Goal: Task Accomplishment & Management: Use online tool/utility

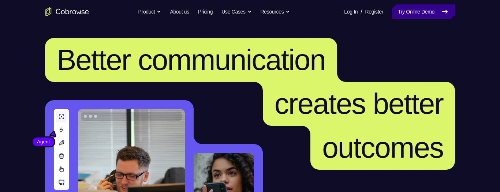
click at [406, 13] on link "Try Online Demo" at bounding box center [423, 11] width 63 height 15
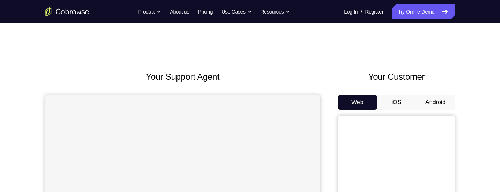
click at [438, 105] on button "Android" at bounding box center [435, 102] width 39 height 15
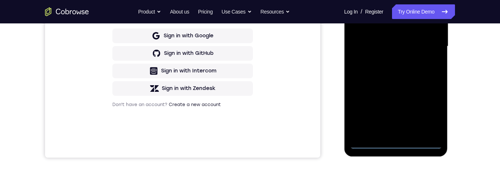
scroll to position [210, 0]
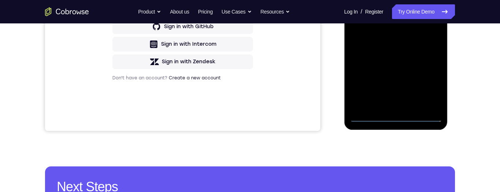
click at [395, 120] on div at bounding box center [396, 19] width 92 height 205
click at [394, 121] on div at bounding box center [396, 19] width 92 height 205
click at [429, 88] on div at bounding box center [396, 19] width 92 height 205
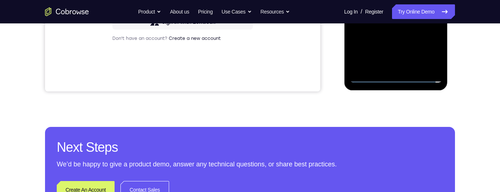
scroll to position [230, 0]
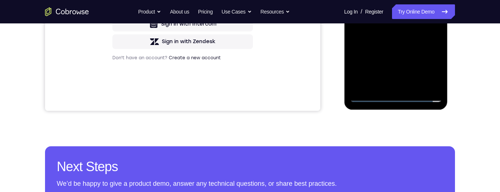
click at [369, 98] on div at bounding box center [396, -1] width 92 height 205
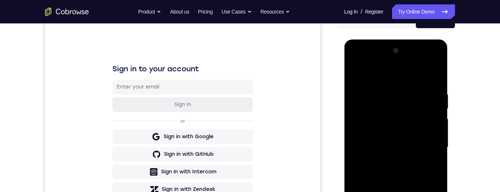
scroll to position [74, 0]
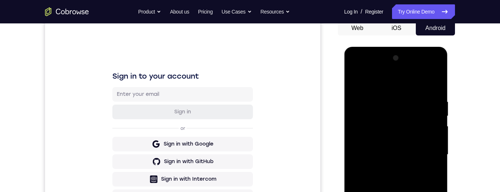
click at [404, 94] on div at bounding box center [396, 154] width 92 height 205
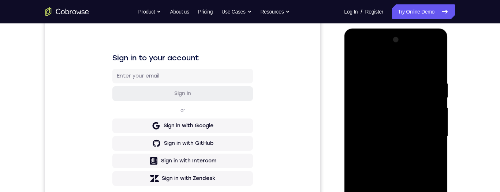
scroll to position [53, 0]
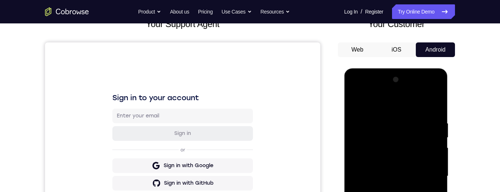
click at [404, 113] on div at bounding box center [396, 176] width 92 height 205
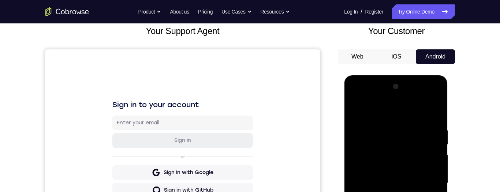
scroll to position [47, 0]
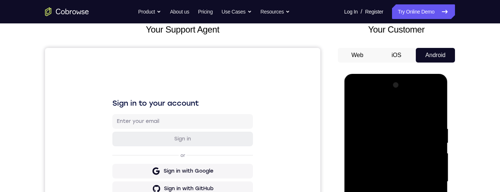
click at [407, 118] on div at bounding box center [396, 181] width 92 height 205
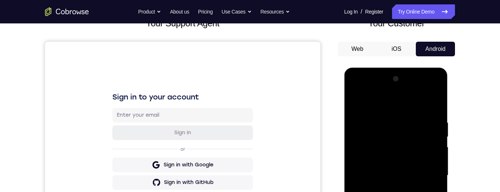
scroll to position [54, 0]
click at [448, 126] on div at bounding box center [396, 177] width 104 height 220
click at [404, 112] on div at bounding box center [396, 175] width 92 height 205
click at [406, 110] on div at bounding box center [396, 175] width 92 height 205
click at [405, 111] on div at bounding box center [396, 175] width 92 height 205
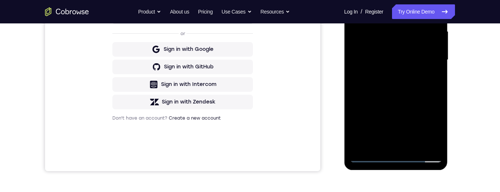
scroll to position [177, 0]
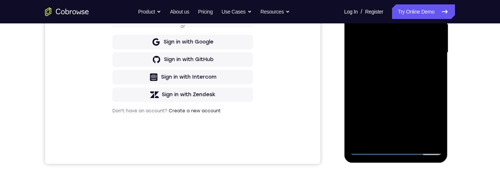
click at [429, 119] on div at bounding box center [396, 52] width 92 height 205
click at [429, 118] on div at bounding box center [396, 52] width 92 height 205
click at [432, 119] on div at bounding box center [396, 52] width 92 height 205
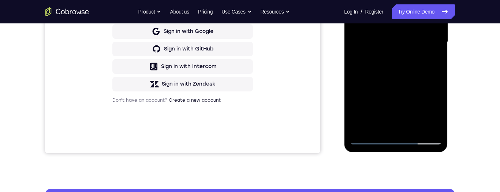
scroll to position [185, 0]
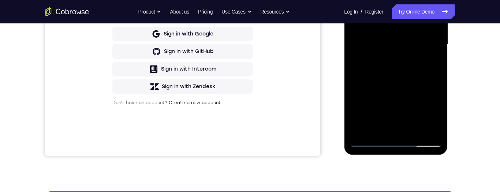
click at [428, 111] on div at bounding box center [396, 44] width 92 height 205
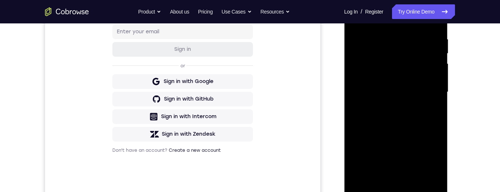
click at [429, 156] on div at bounding box center [396, 92] width 92 height 205
click at [429, 157] on div at bounding box center [396, 92] width 92 height 205
click at [429, 158] on div at bounding box center [396, 92] width 92 height 205
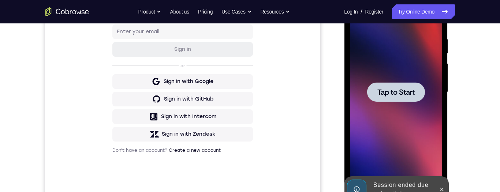
click at [410, 97] on div at bounding box center [396, 91] width 58 height 19
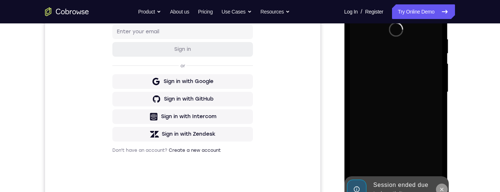
click at [442, 189] on icon at bounding box center [442, 190] width 6 height 6
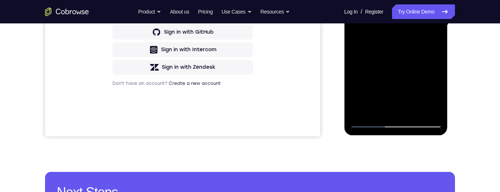
scroll to position [214, 0]
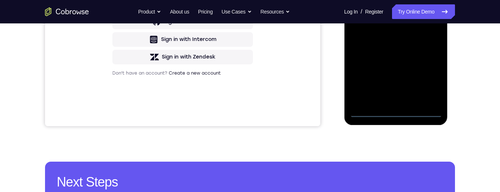
click at [397, 112] on div at bounding box center [396, 14] width 92 height 205
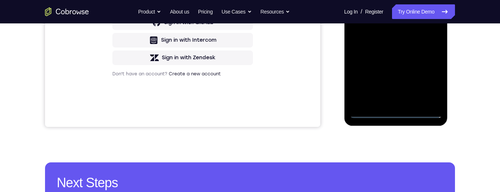
click at [395, 114] on div at bounding box center [396, 15] width 92 height 205
click at [428, 83] on div at bounding box center [396, 15] width 92 height 205
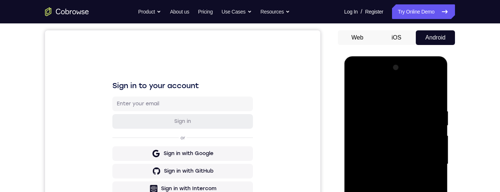
scroll to position [56, 0]
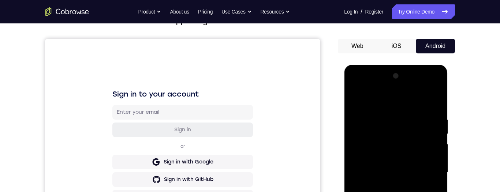
click at [363, 87] on div at bounding box center [396, 172] width 92 height 205
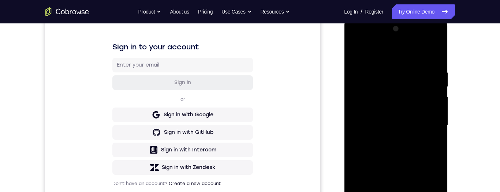
scroll to position [118, 0]
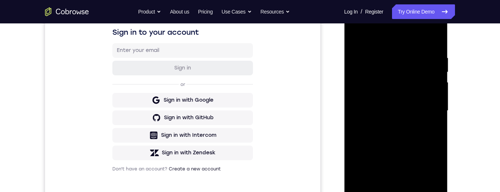
click at [427, 107] on div at bounding box center [396, 110] width 92 height 205
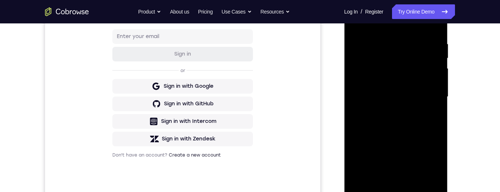
click at [387, 110] on div at bounding box center [396, 97] width 92 height 205
click at [485, 84] on div "Your Support Agent Your Customer Web iOS Android Next Steps We’d be happy to gi…" at bounding box center [250, 132] width 500 height 483
click at [362, 92] on div at bounding box center [396, 97] width 92 height 205
click at [364, 83] on div at bounding box center [396, 97] width 92 height 205
click at [415, 96] on div at bounding box center [396, 97] width 92 height 205
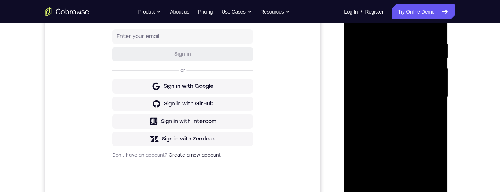
click at [417, 123] on div at bounding box center [396, 97] width 92 height 205
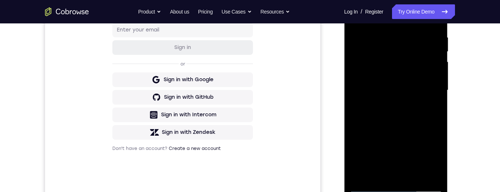
scroll to position [116, 0]
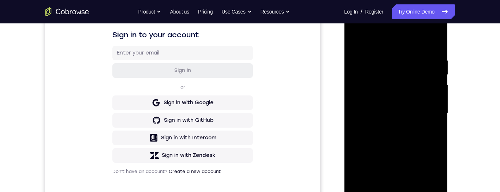
click at [409, 154] on div at bounding box center [396, 113] width 92 height 205
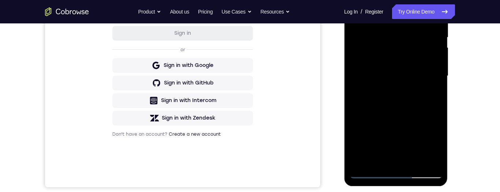
scroll to position [157, 0]
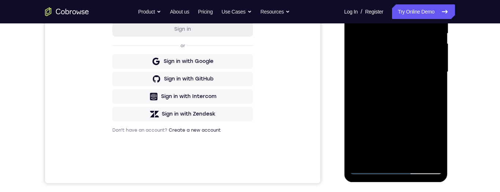
click at [415, 112] on div at bounding box center [396, 72] width 92 height 205
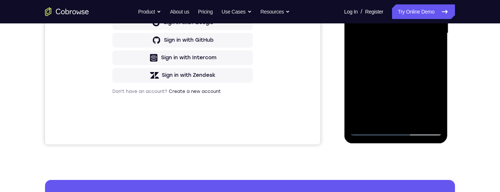
scroll to position [178, 0]
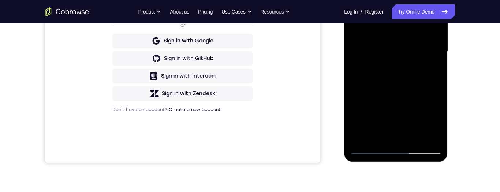
click at [408, 86] on div at bounding box center [396, 51] width 92 height 205
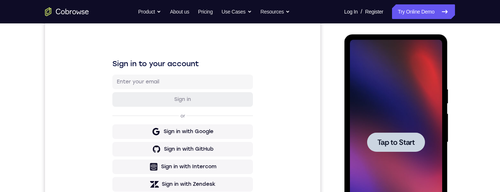
scroll to position [143, 0]
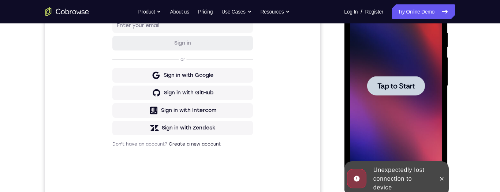
click at [409, 87] on span "Tap to Start" at bounding box center [395, 85] width 37 height 7
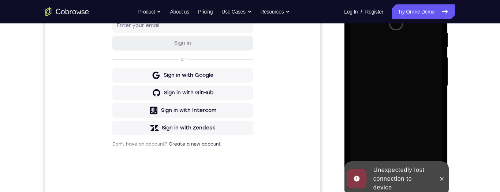
scroll to position [165, 0]
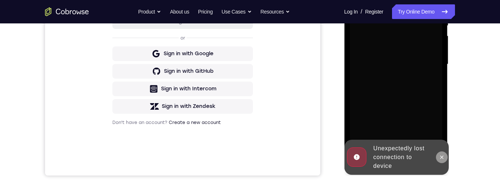
click at [440, 160] on icon at bounding box center [442, 158] width 6 height 6
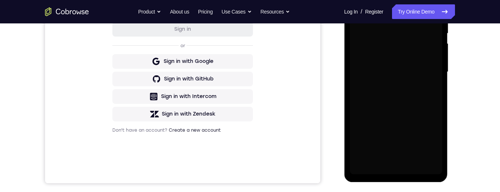
scroll to position [162, 0]
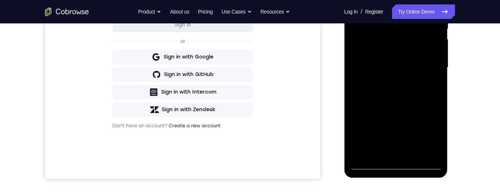
click at [396, 170] on div at bounding box center [396, 67] width 92 height 205
click at [396, 165] on div at bounding box center [396, 67] width 92 height 205
click at [395, 165] on div at bounding box center [396, 67] width 92 height 205
click at [396, 164] on div at bounding box center [396, 67] width 92 height 205
click at [396, 166] on div at bounding box center [396, 67] width 92 height 205
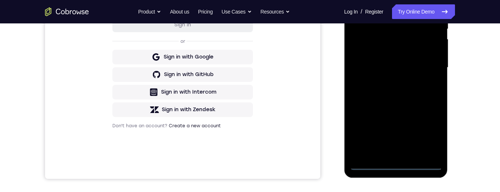
click at [395, 166] on div at bounding box center [396, 67] width 92 height 205
click at [394, 165] on div at bounding box center [396, 67] width 92 height 205
click at [395, 166] on div at bounding box center [396, 67] width 92 height 205
click at [429, 134] on div at bounding box center [396, 67] width 92 height 205
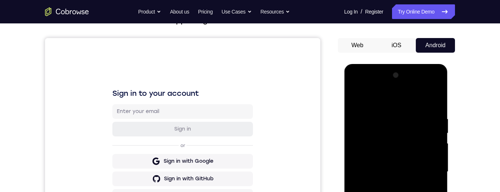
scroll to position [38, 0]
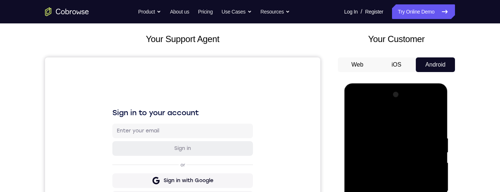
click at [362, 107] on div at bounding box center [396, 191] width 92 height 205
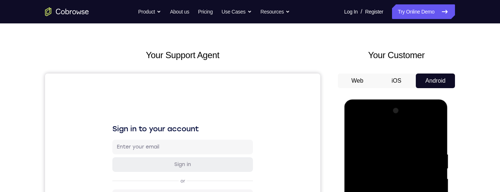
scroll to position [56, 0]
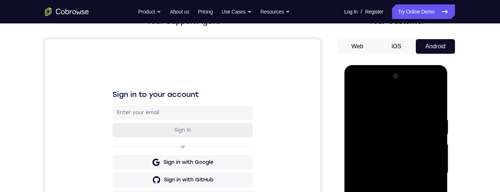
click at [424, 170] on div at bounding box center [396, 173] width 92 height 205
click at [426, 171] on div at bounding box center [396, 173] width 92 height 205
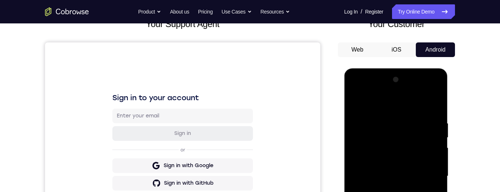
scroll to position [92, 0]
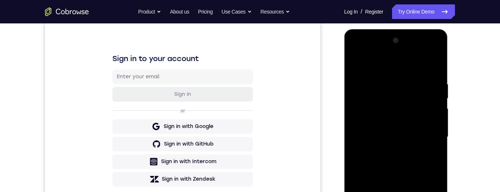
click at [386, 151] on div at bounding box center [396, 137] width 92 height 205
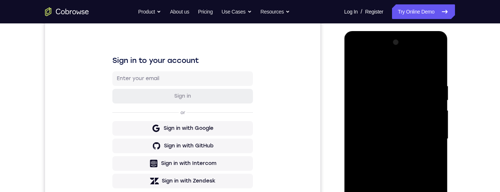
scroll to position [85, 0]
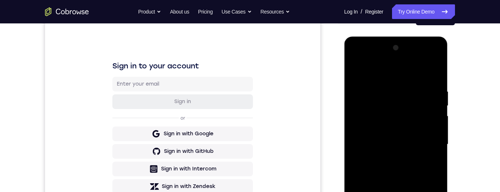
click at [411, 140] on div at bounding box center [396, 144] width 92 height 205
click at [411, 133] on div at bounding box center [396, 144] width 92 height 205
click at [415, 147] on div at bounding box center [396, 144] width 92 height 205
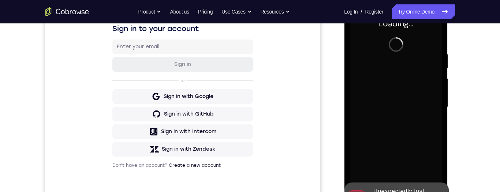
scroll to position [166, 0]
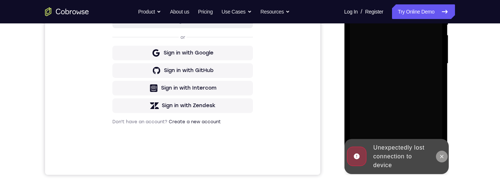
click at [440, 157] on icon at bounding box center [442, 157] width 6 height 6
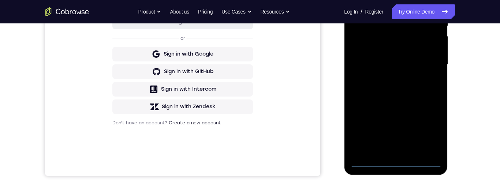
scroll to position [151, 0]
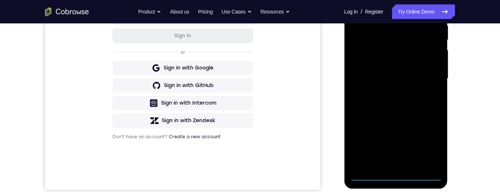
click at [396, 176] on div at bounding box center [396, 78] width 92 height 205
click at [394, 176] on div at bounding box center [396, 78] width 92 height 205
click at [428, 147] on div at bounding box center [396, 78] width 92 height 205
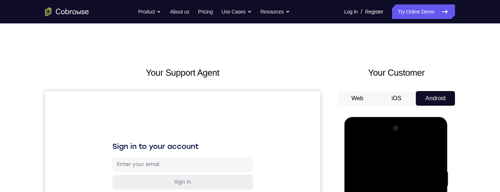
scroll to position [35, 0]
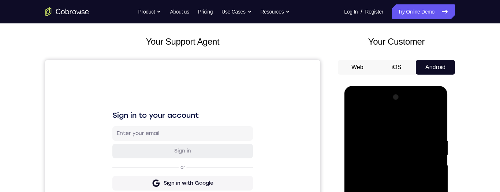
click at [368, 108] on div at bounding box center [396, 194] width 92 height 205
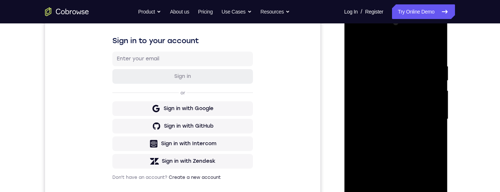
scroll to position [117, 0]
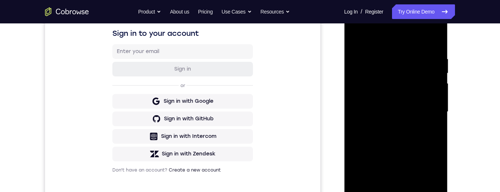
click at [426, 108] on div at bounding box center [396, 112] width 92 height 205
